Goal: Transaction & Acquisition: Purchase product/service

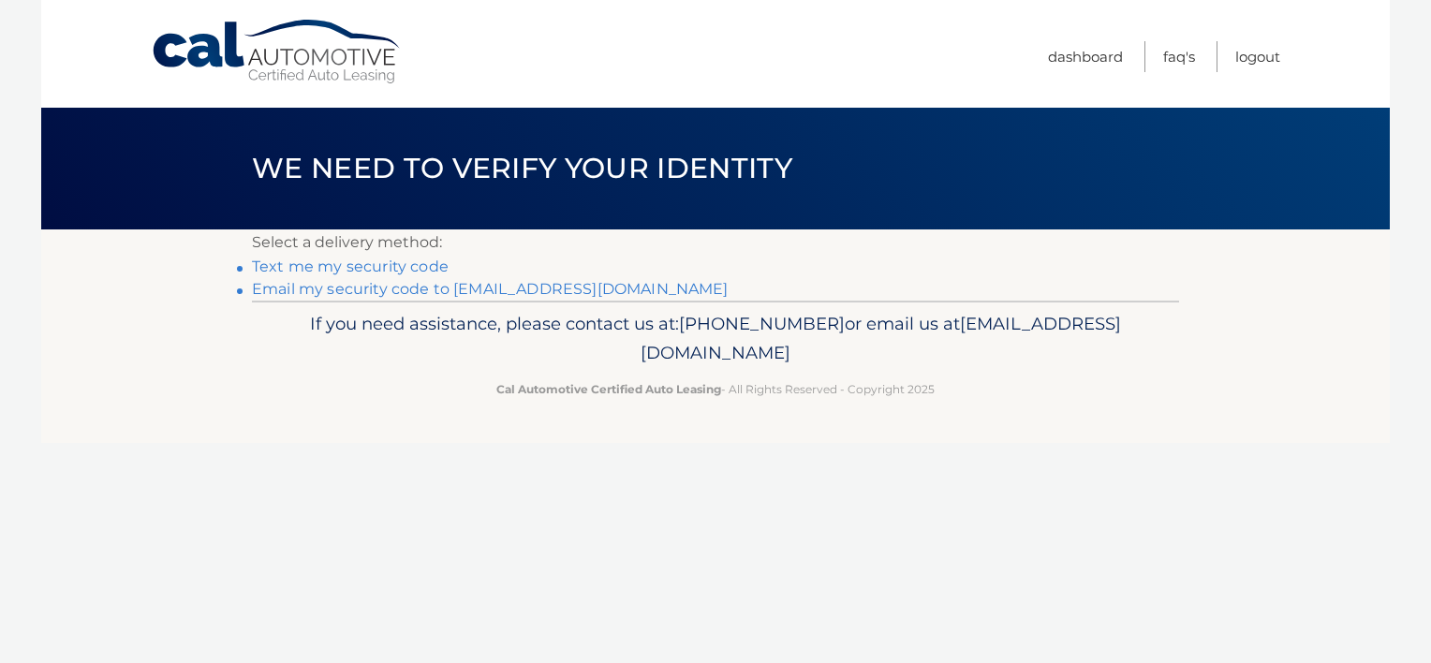
click at [626, 289] on link "Email my security code to t*****@longislandweddingofficiant.info" at bounding box center [490, 289] width 477 height 18
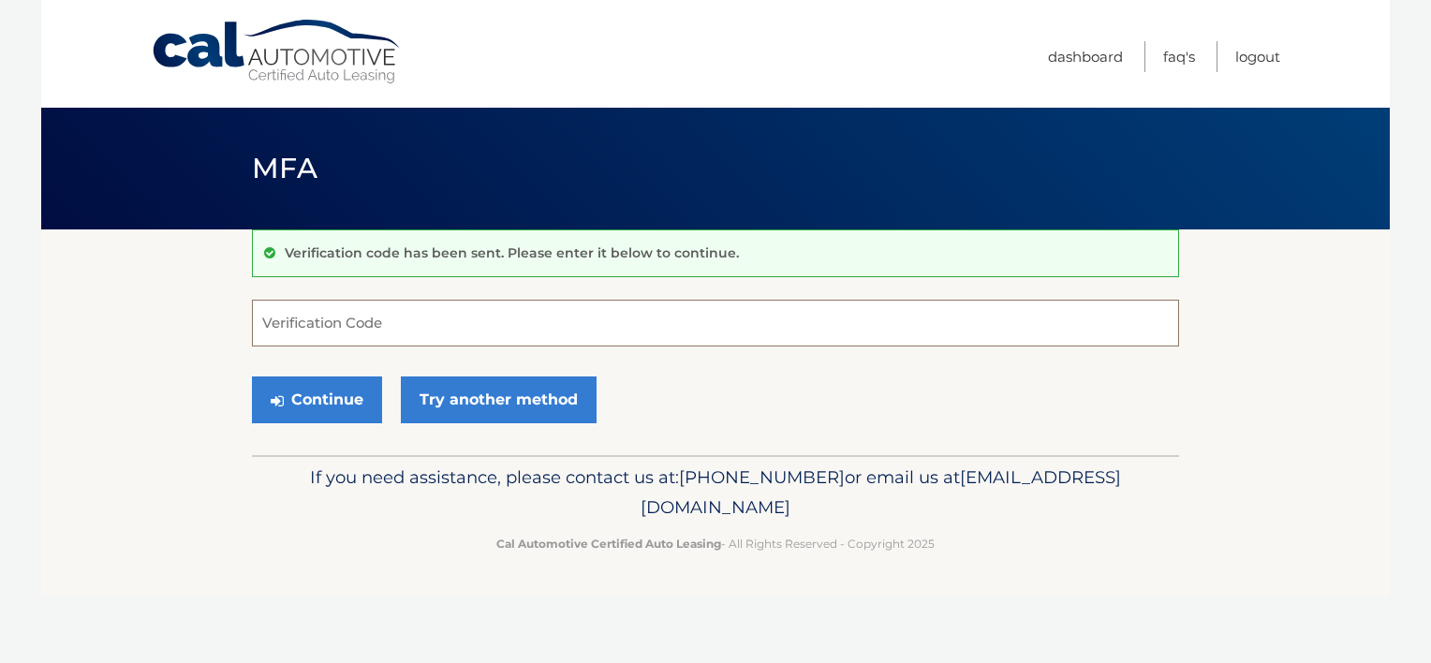
click at [503, 327] on input "Verification Code" at bounding box center [715, 323] width 927 height 47
paste input "471129"
type input "471129"
click at [303, 401] on button "Continue" at bounding box center [317, 400] width 130 height 47
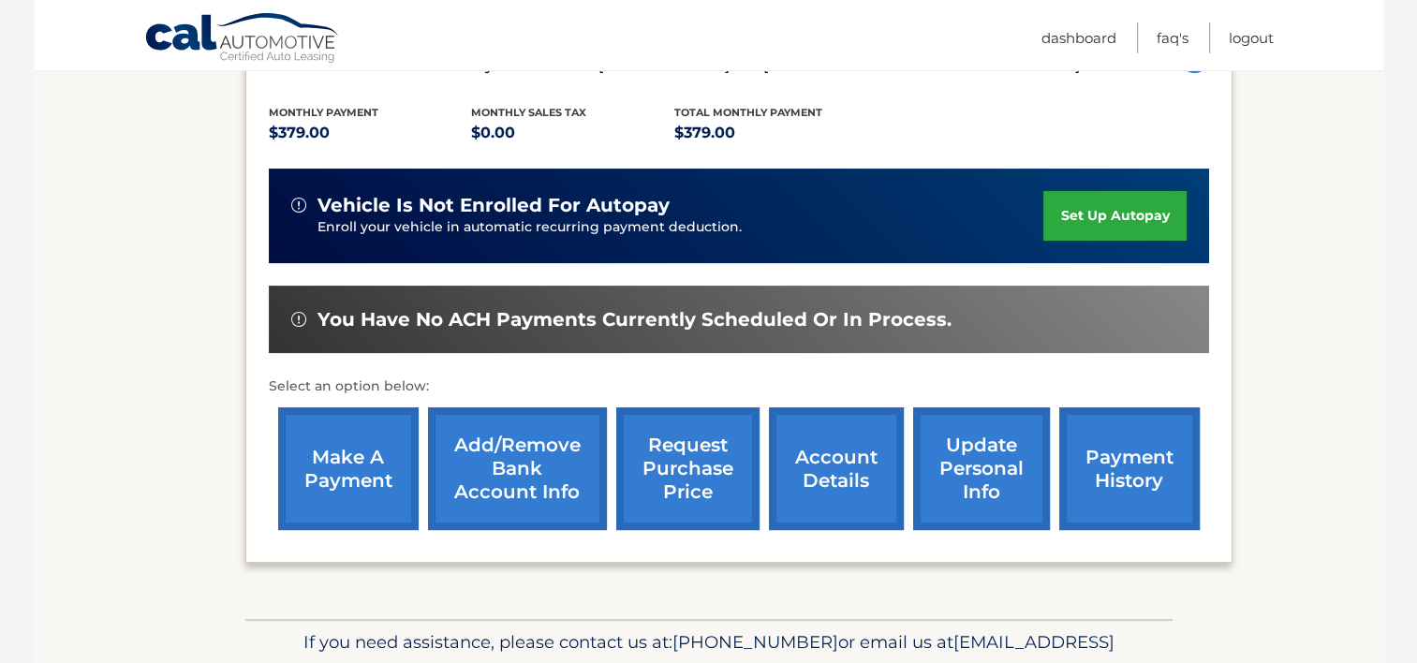
scroll to position [375, 0]
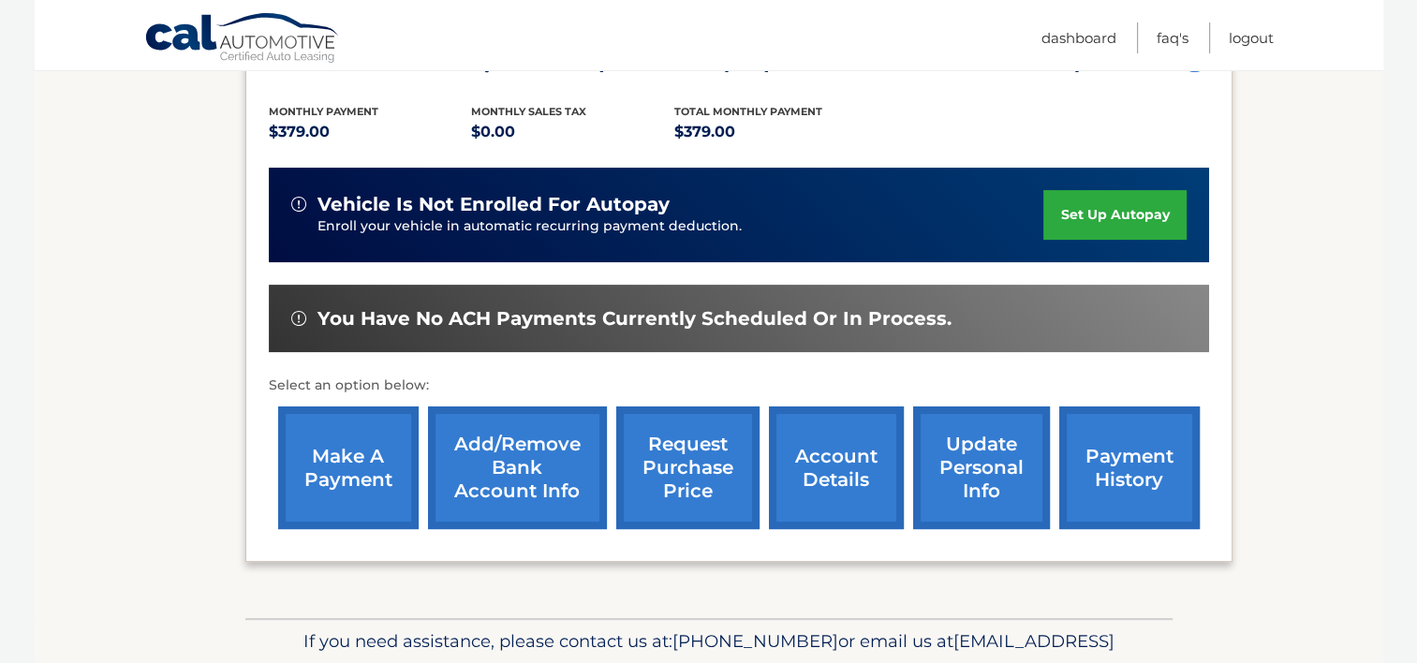
click at [360, 453] on link "make a payment" at bounding box center [348, 468] width 141 height 123
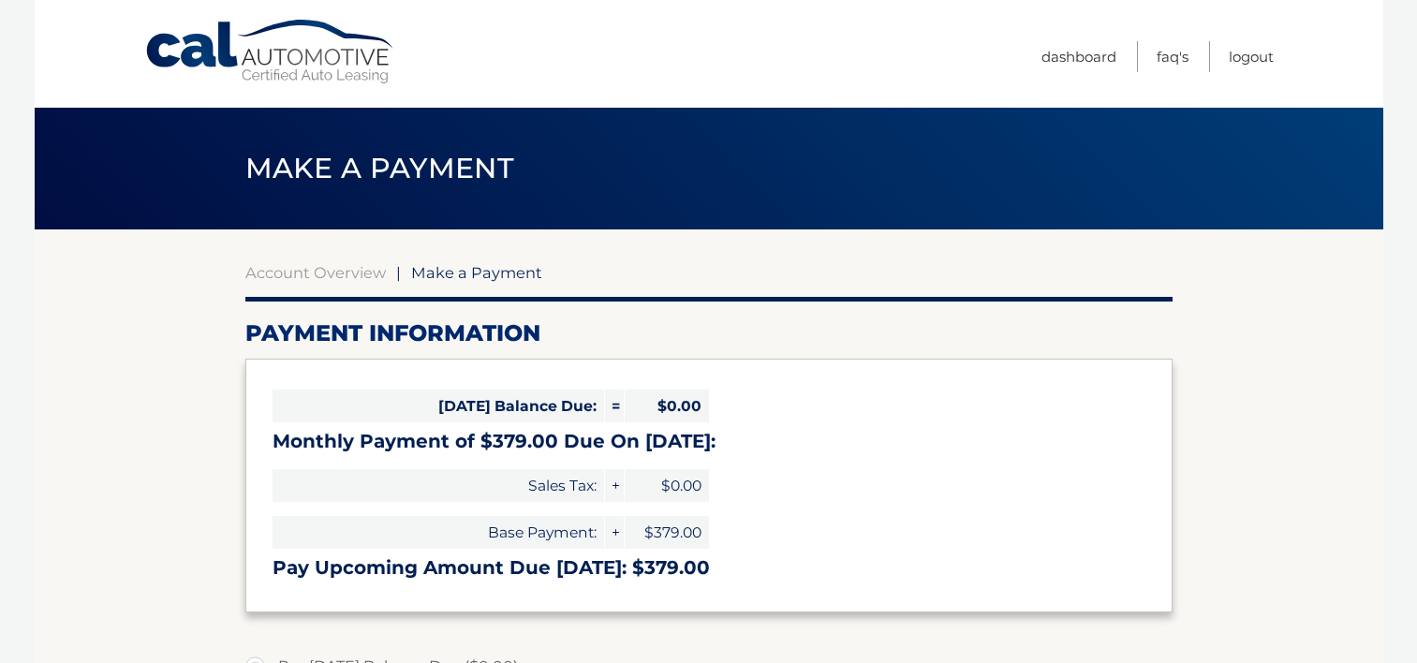
select select "ZGYxODlhNjMtZDY1OS00OGY4LWI0YTgtNGQ1NWE3YjFkMjRk"
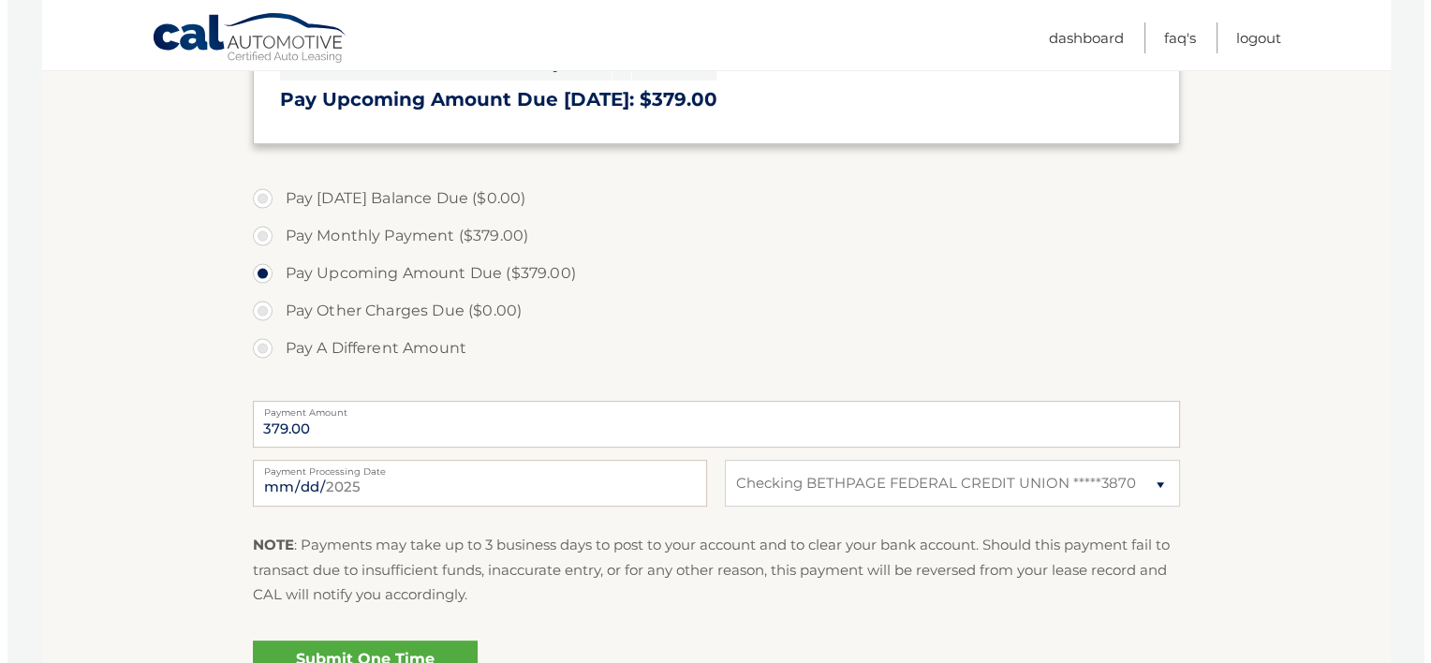
scroll to position [562, 0]
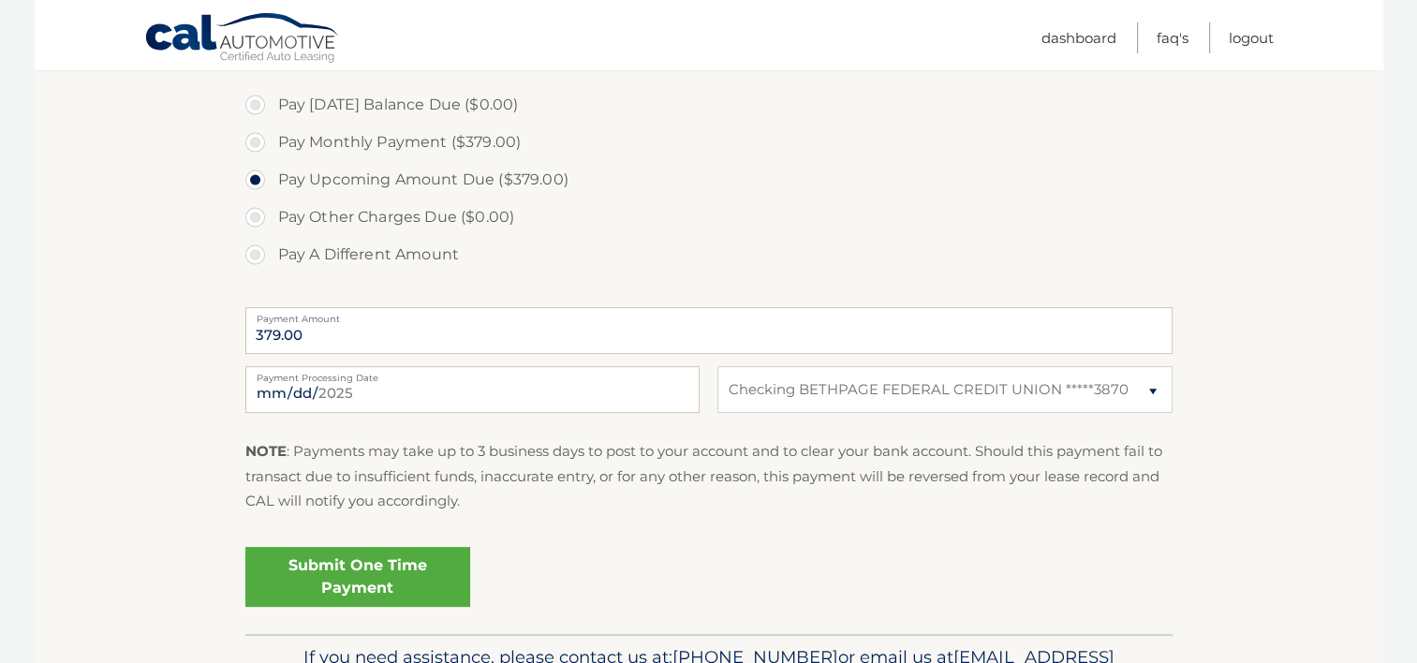
click at [353, 570] on link "Submit One Time Payment" at bounding box center [357, 577] width 225 height 60
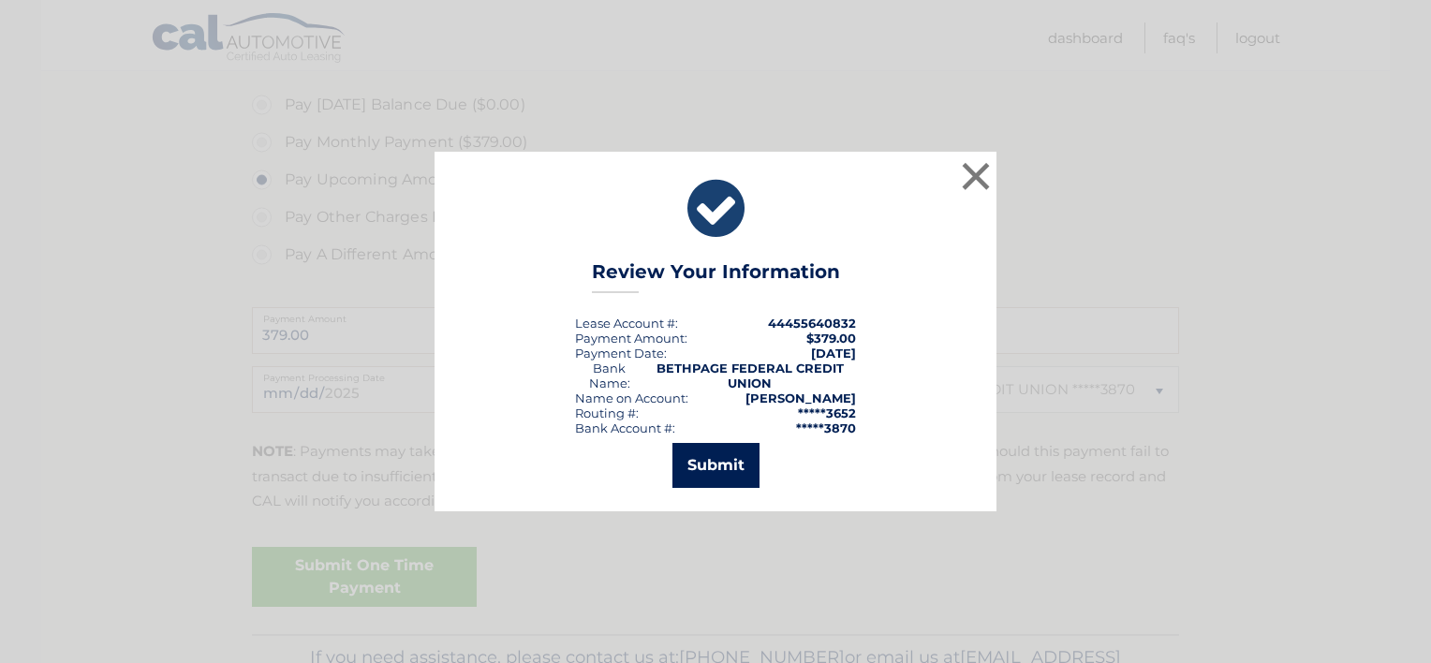
click at [713, 472] on button "Submit" at bounding box center [716, 465] width 87 height 45
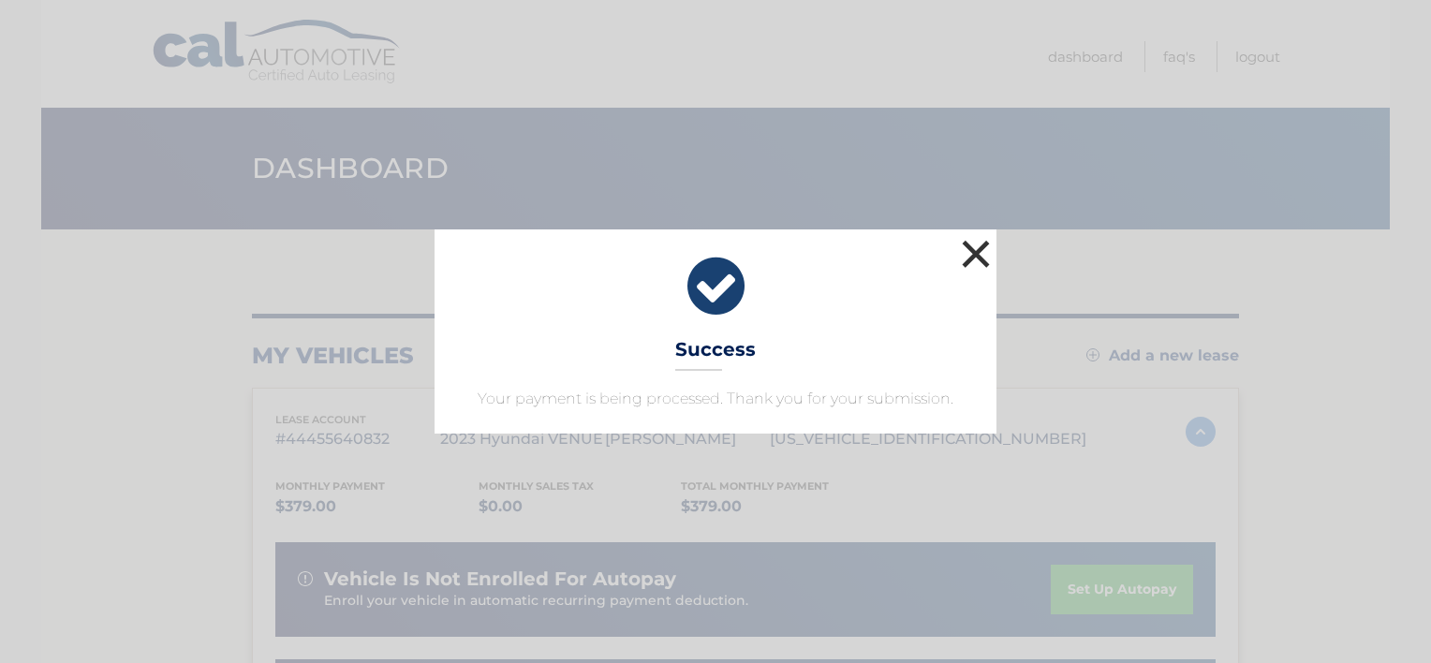
click at [964, 250] on button "×" at bounding box center [975, 253] width 37 height 37
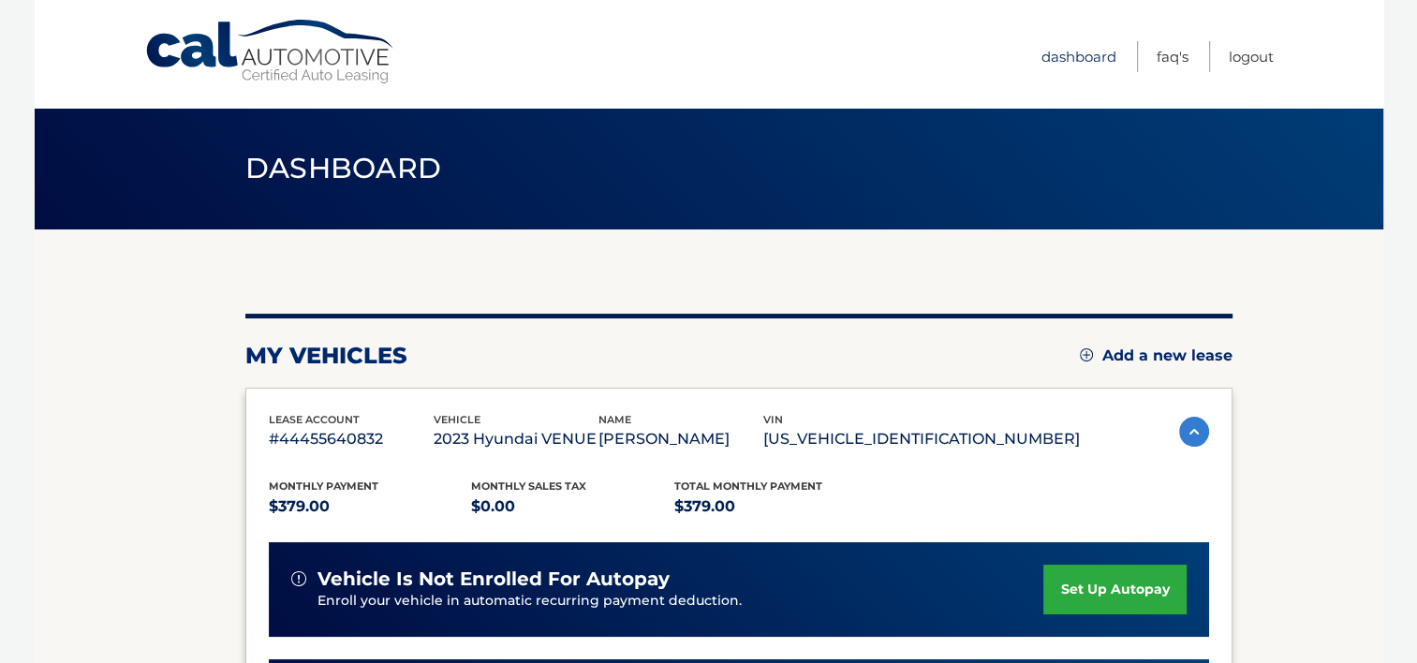
click at [1086, 56] on link "Dashboard" at bounding box center [1079, 56] width 75 height 31
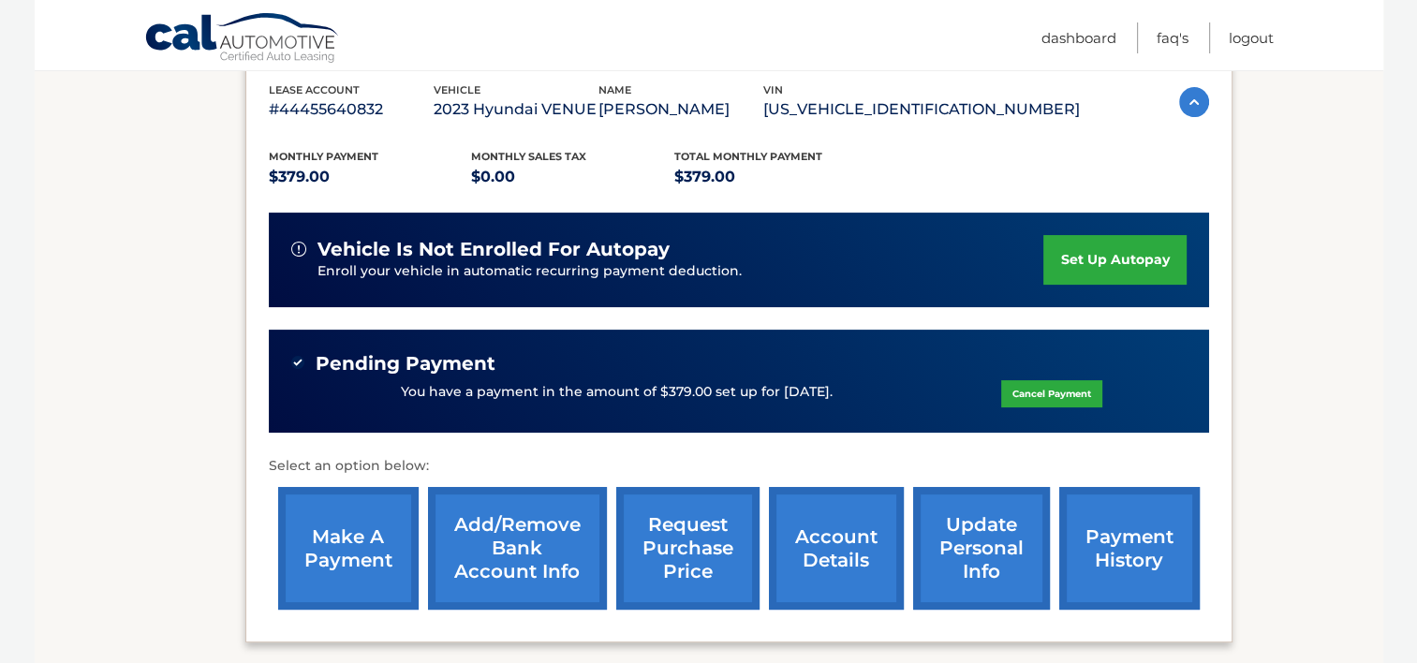
scroll to position [375, 0]
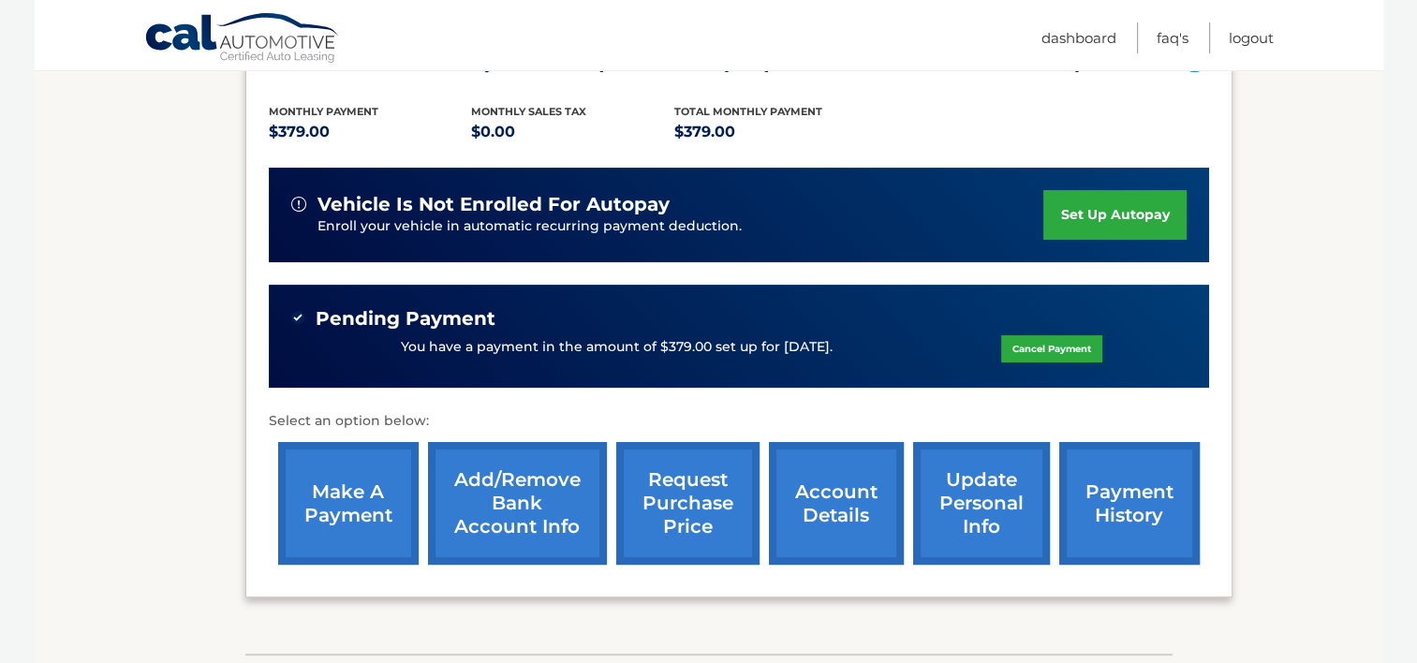
click at [1138, 511] on link "payment history" at bounding box center [1130, 503] width 141 height 123
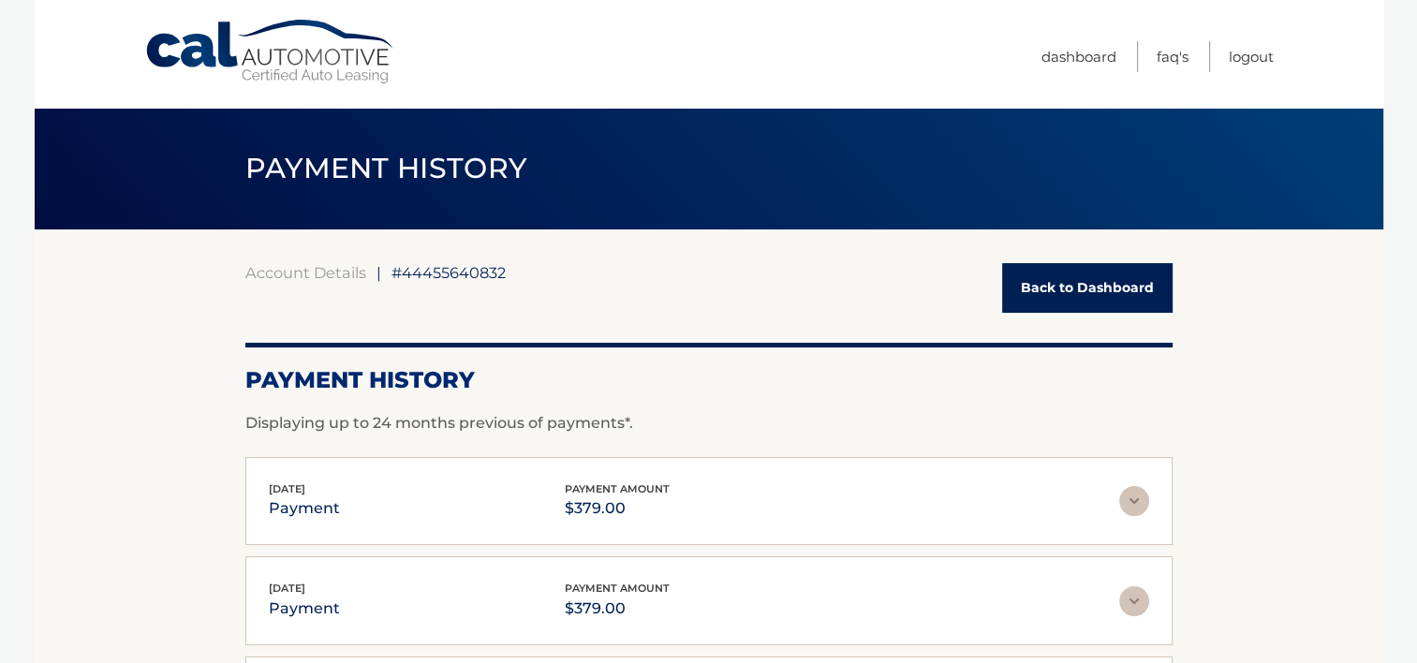
click at [1031, 300] on link "Back to Dashboard" at bounding box center [1087, 288] width 171 height 50
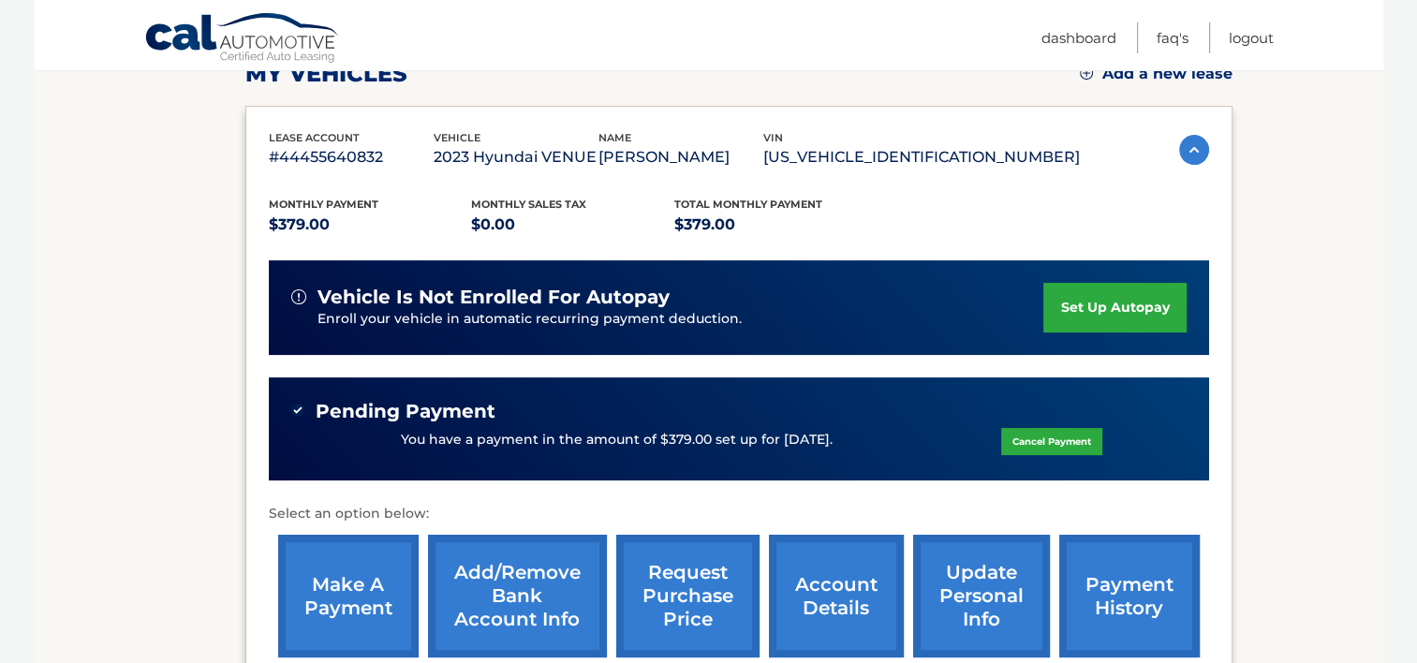
scroll to position [375, 0]
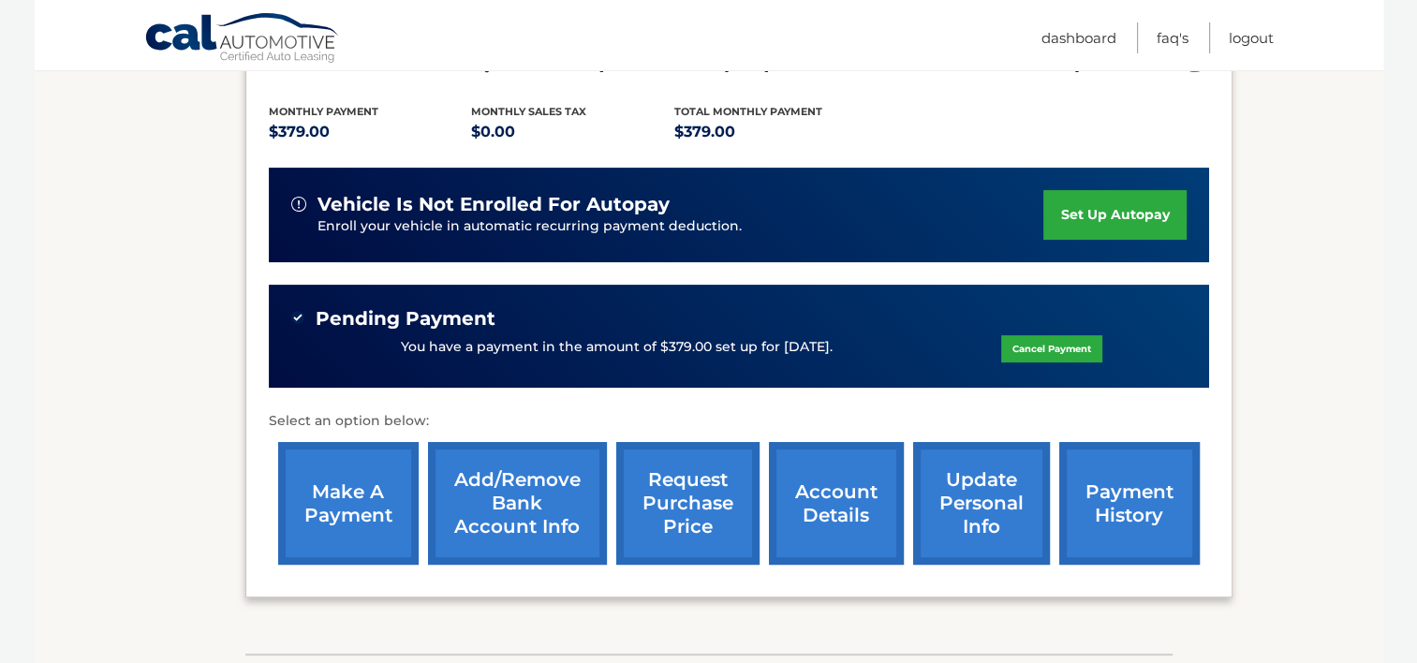
click at [838, 520] on link "account details" at bounding box center [836, 503] width 135 height 123
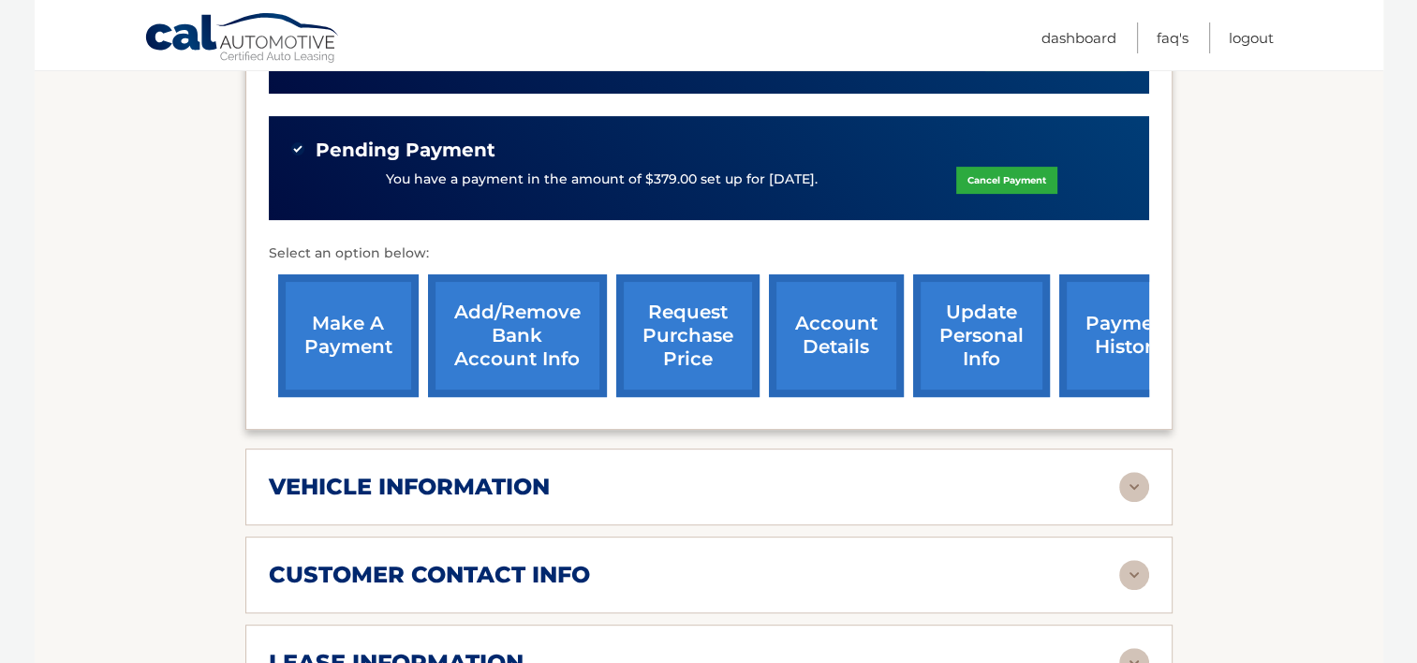
scroll to position [749, 0]
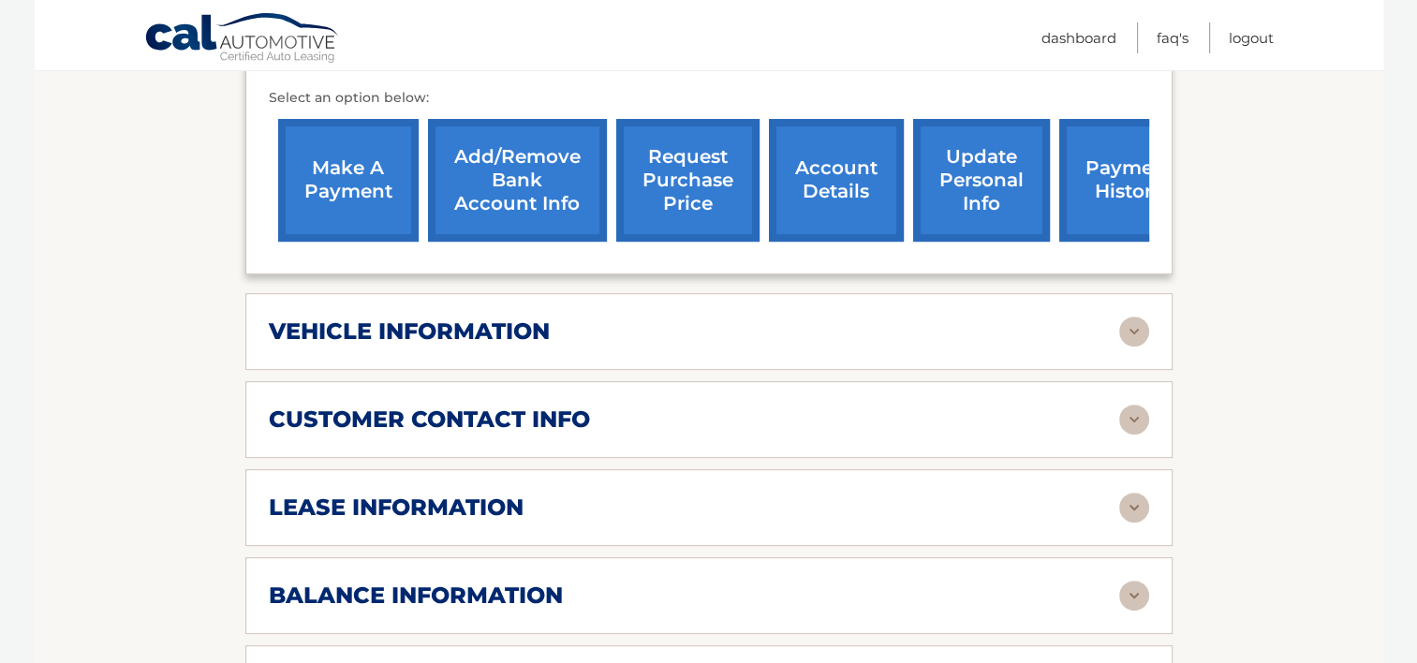
click at [1126, 317] on img at bounding box center [1135, 332] width 30 height 30
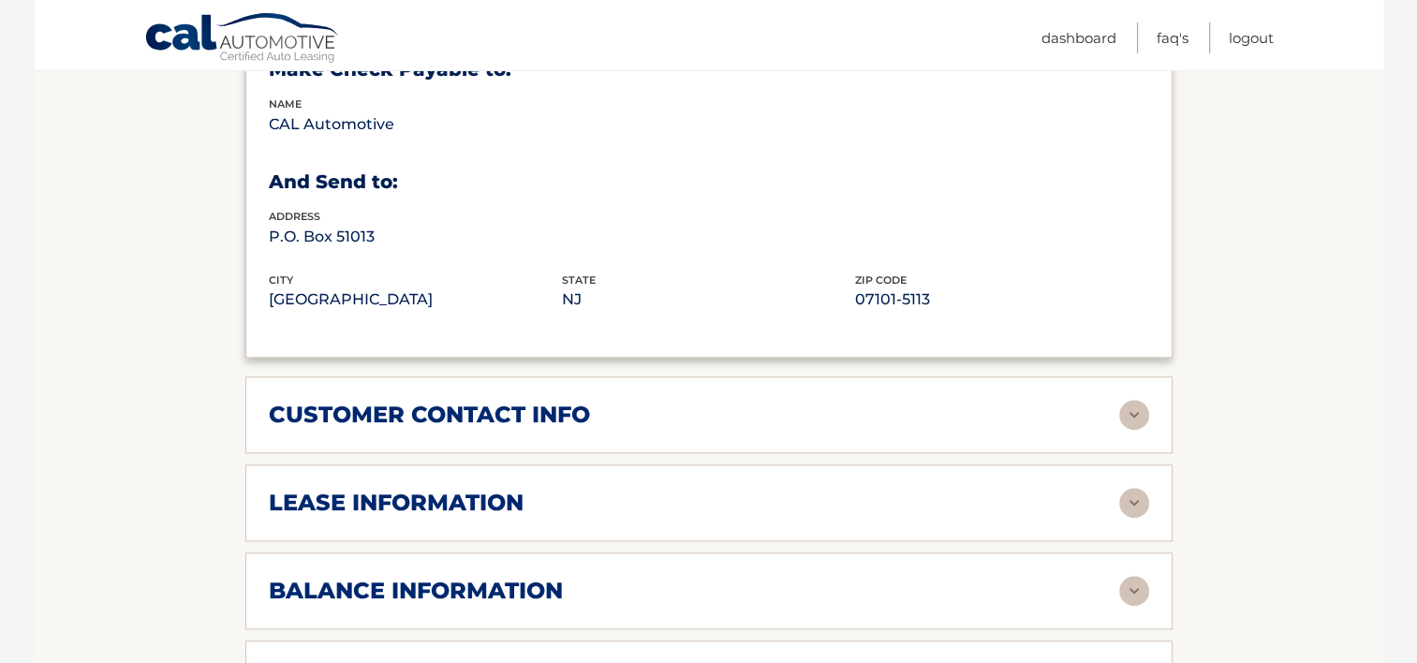
scroll to position [1218, 0]
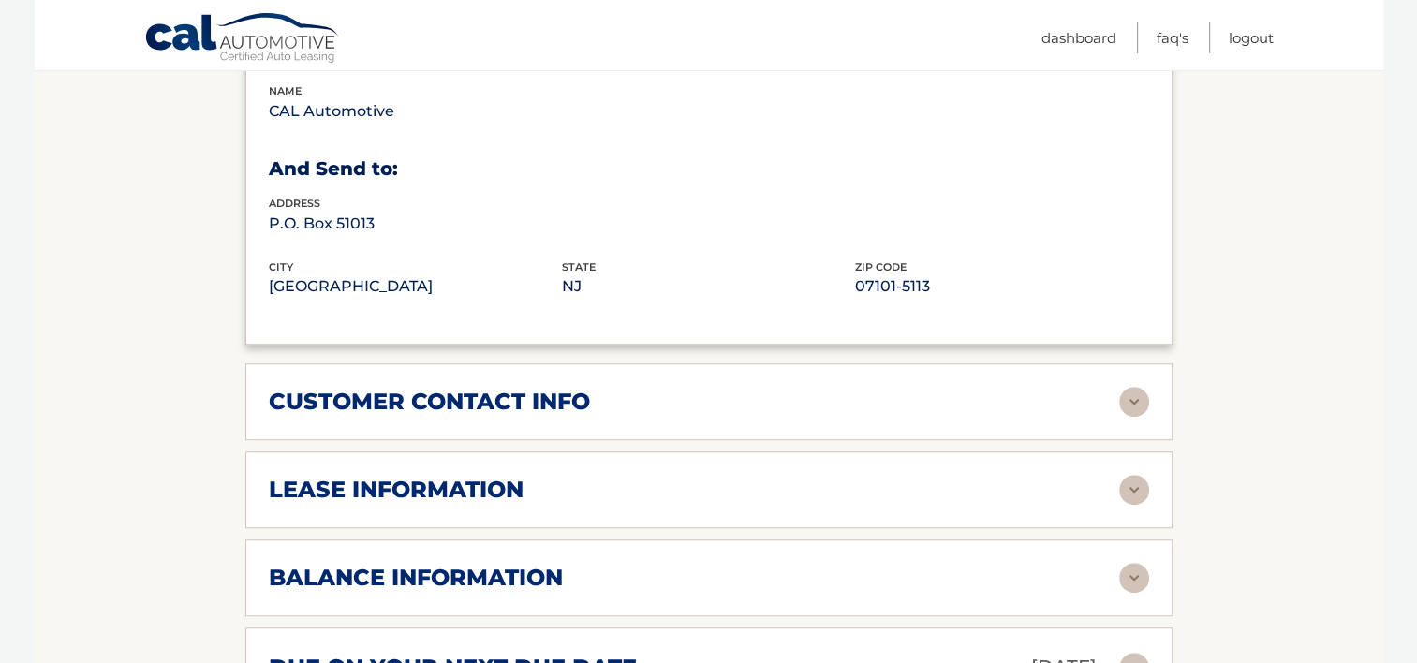
click at [1130, 475] on img at bounding box center [1135, 490] width 30 height 30
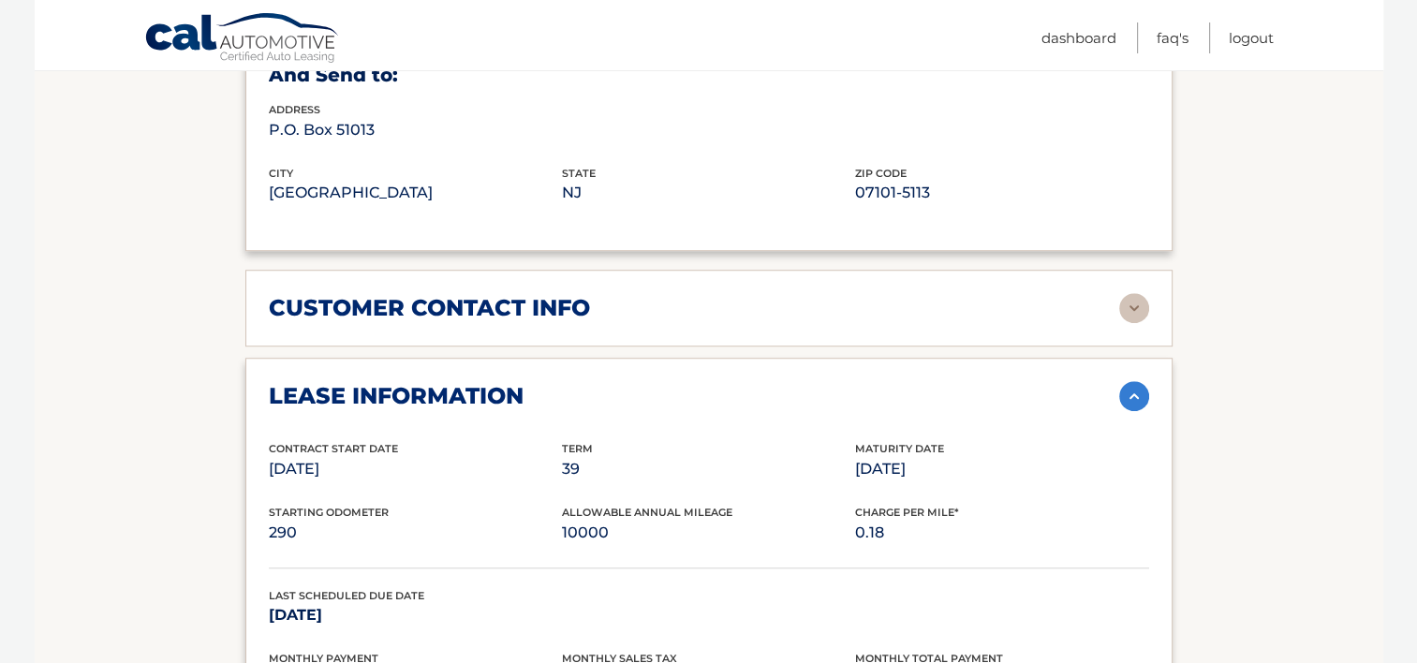
scroll to position [1405, 0]
